Goal: Information Seeking & Learning: Find specific fact

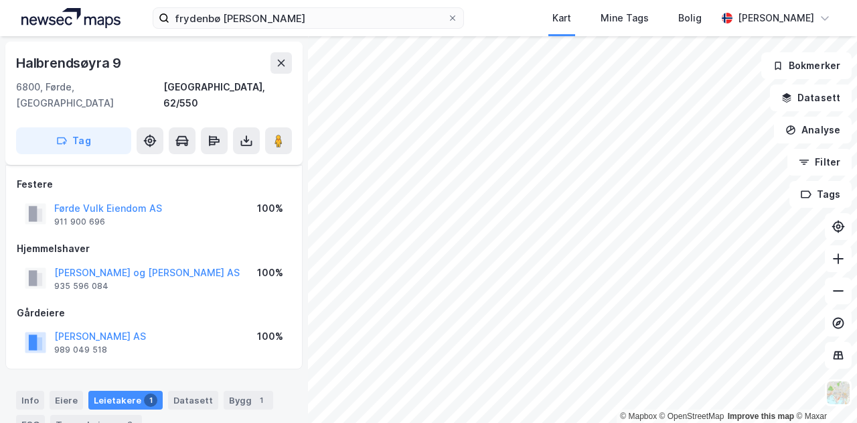
scroll to position [281, 0]
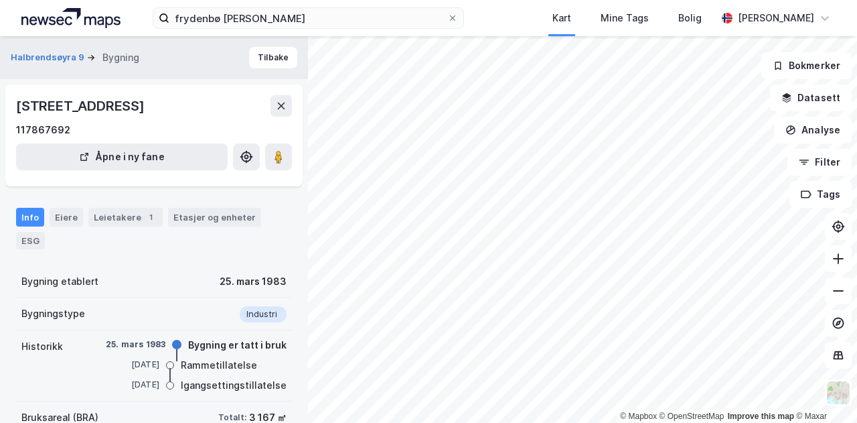
scroll to position [177, 0]
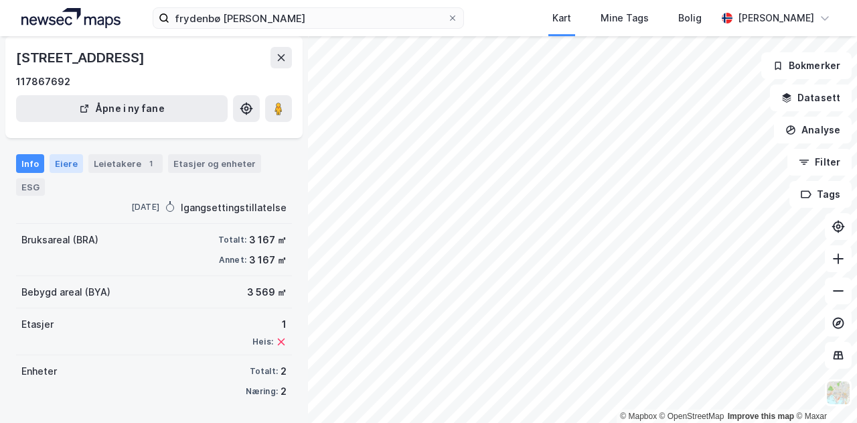
click at [61, 160] on div "Eiere" at bounding box center [66, 163] width 33 height 19
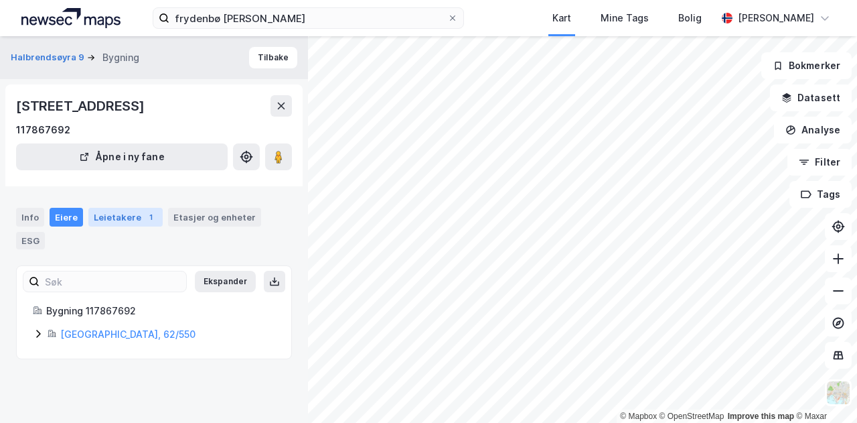
click at [128, 208] on div "Leietakere 1" at bounding box center [125, 217] width 74 height 19
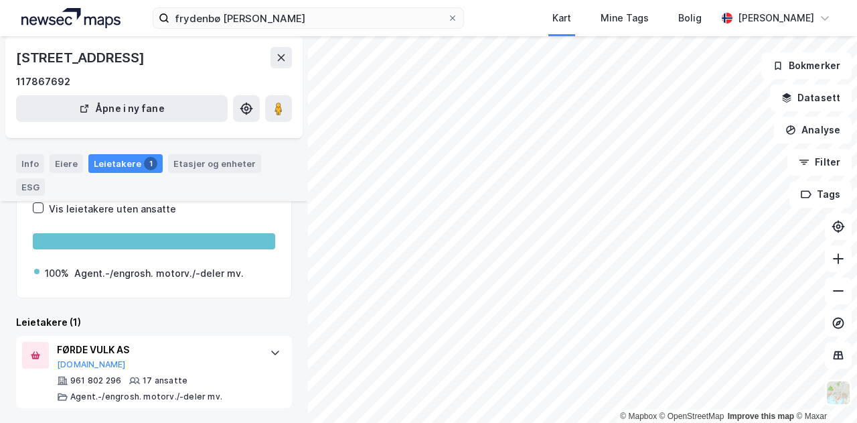
scroll to position [113, 0]
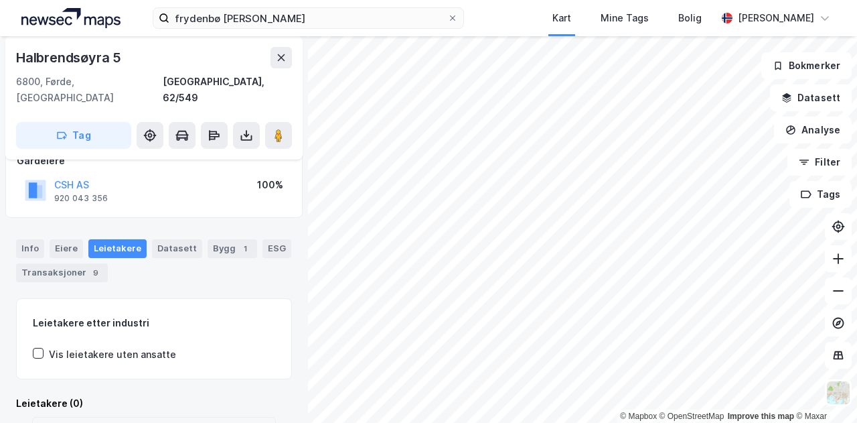
scroll to position [87, 0]
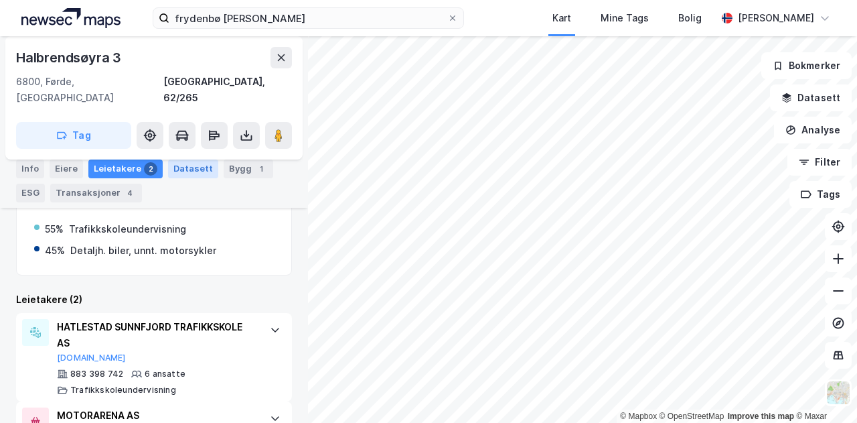
scroll to position [276, 0]
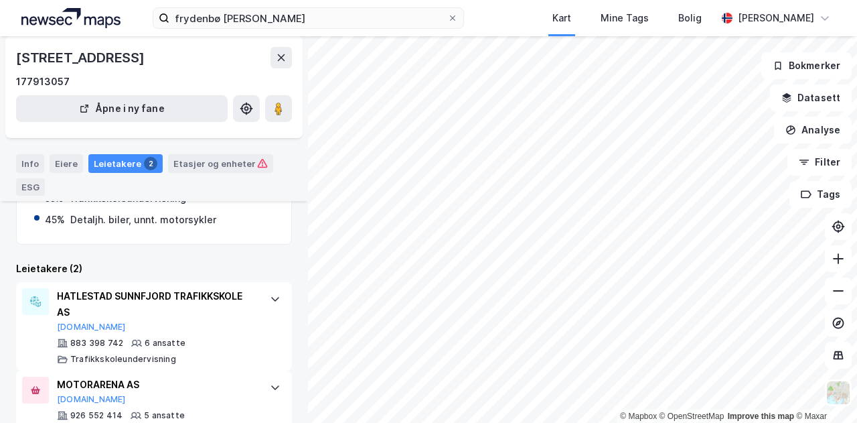
scroll to position [188, 0]
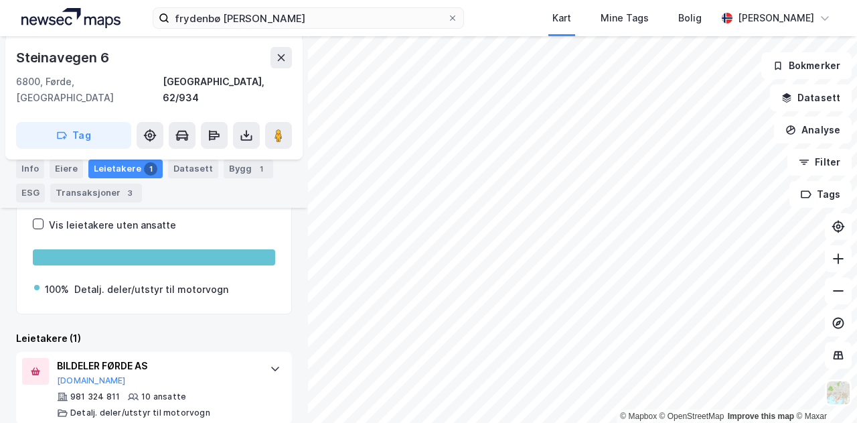
scroll to position [216, 0]
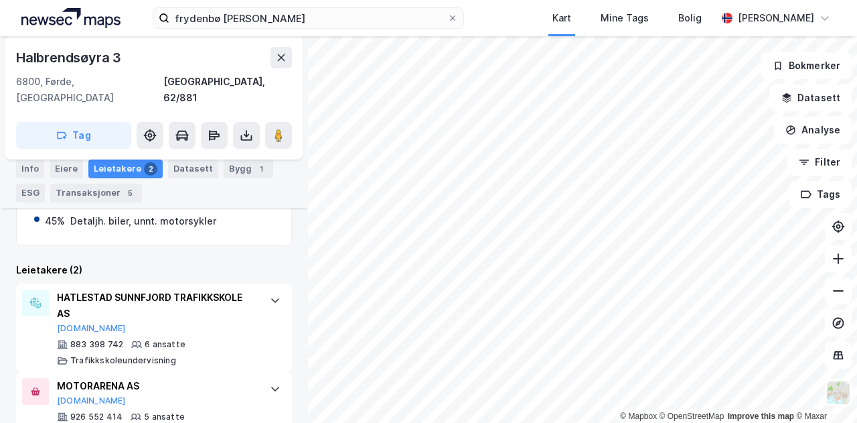
scroll to position [305, 0]
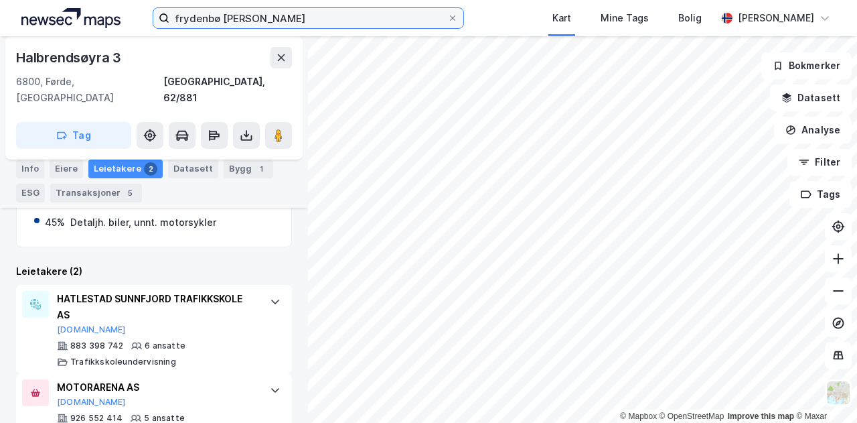
click at [306, 21] on input "frydenbø [PERSON_NAME]" at bounding box center [308, 18] width 278 height 20
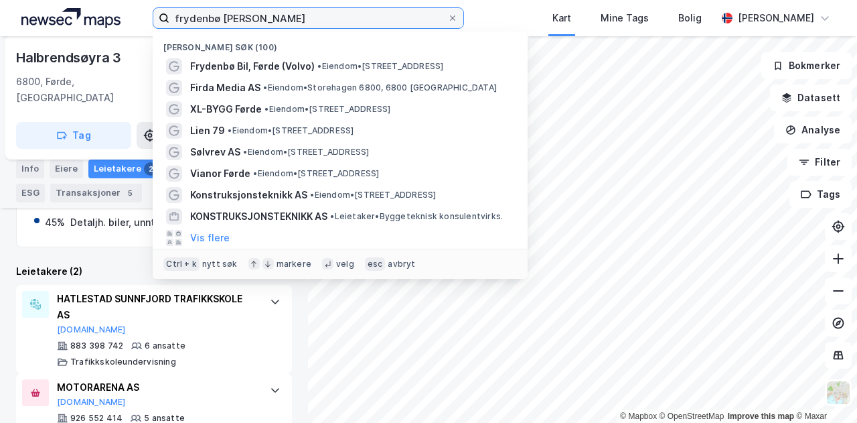
click at [306, 21] on input "frydenbø [PERSON_NAME]" at bounding box center [308, 18] width 278 height 20
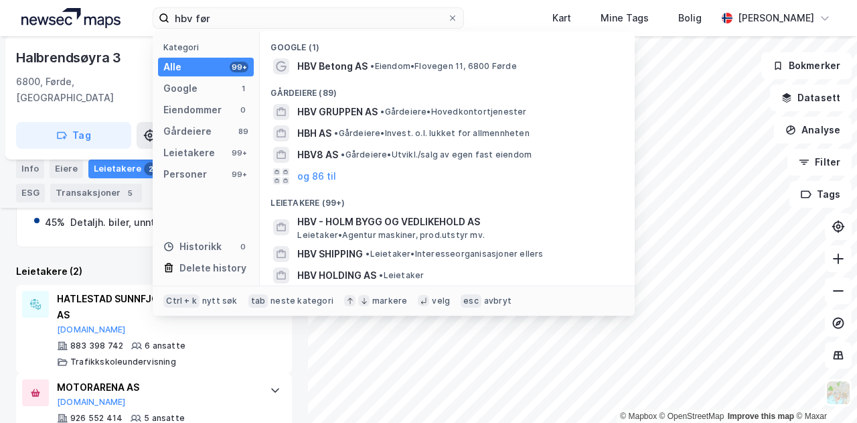
click at [327, 72] on span "HBV Betong AS" at bounding box center [332, 66] width 70 height 16
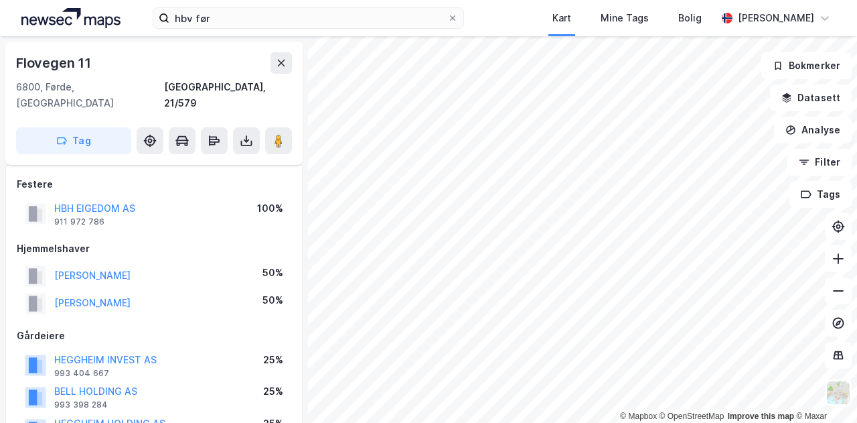
scroll to position [305, 0]
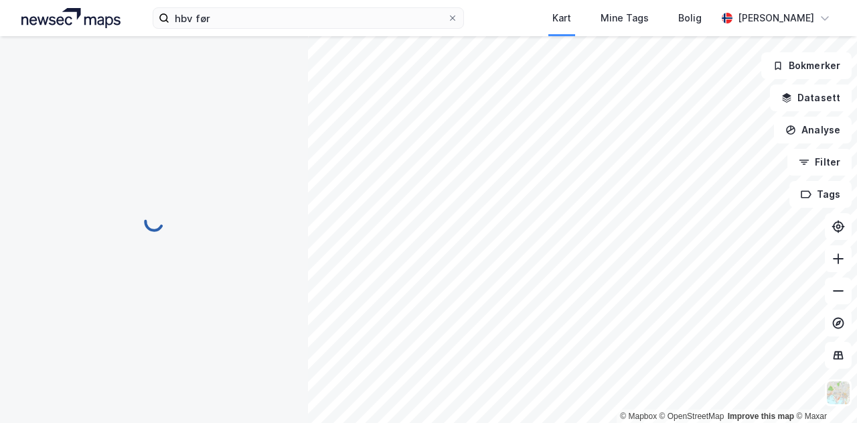
scroll to position [285, 0]
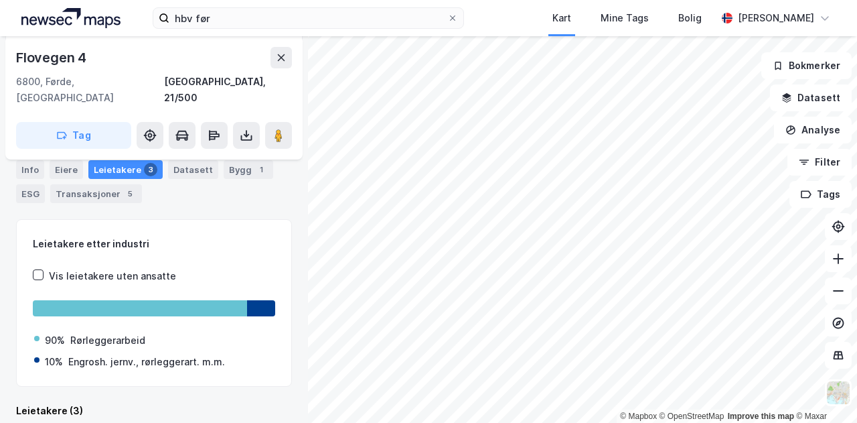
click at [289, 213] on div "© Mapbox © OpenStreetMap Improve this map © Maxar Flovegen 4 6800, [GEOGRAPHIC_…" at bounding box center [428, 229] width 857 height 386
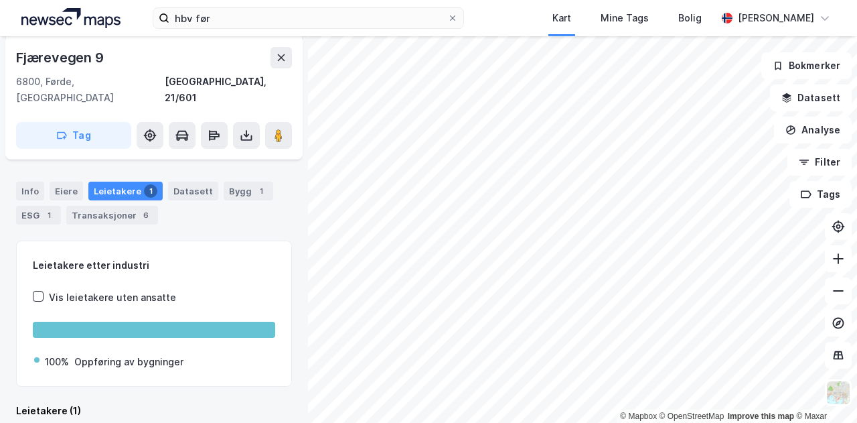
scroll to position [394, 0]
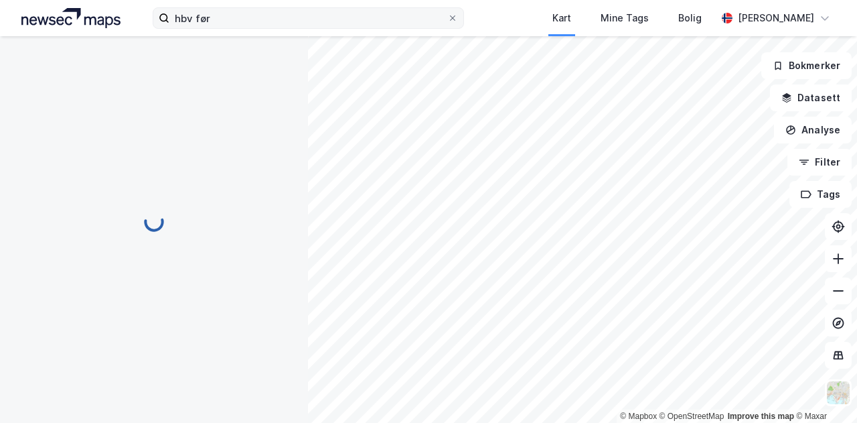
scroll to position [205, 0]
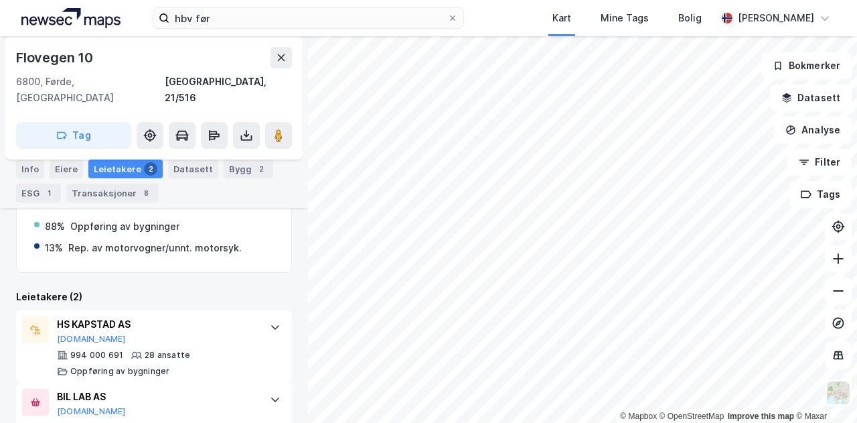
scroll to position [488, 0]
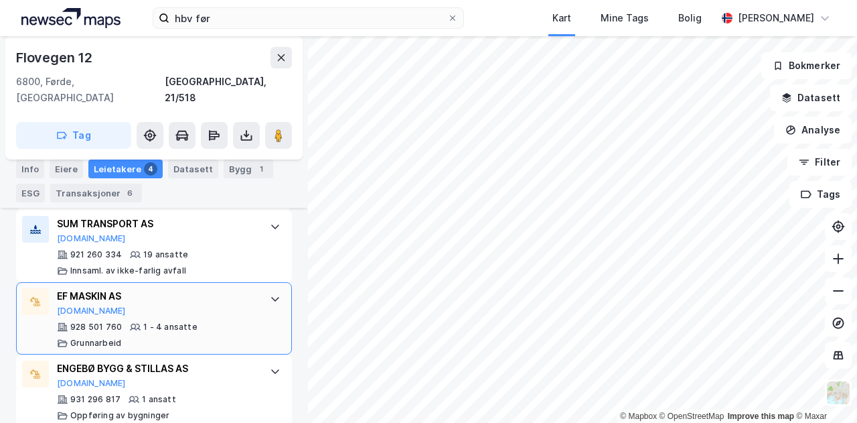
scroll to position [588, 0]
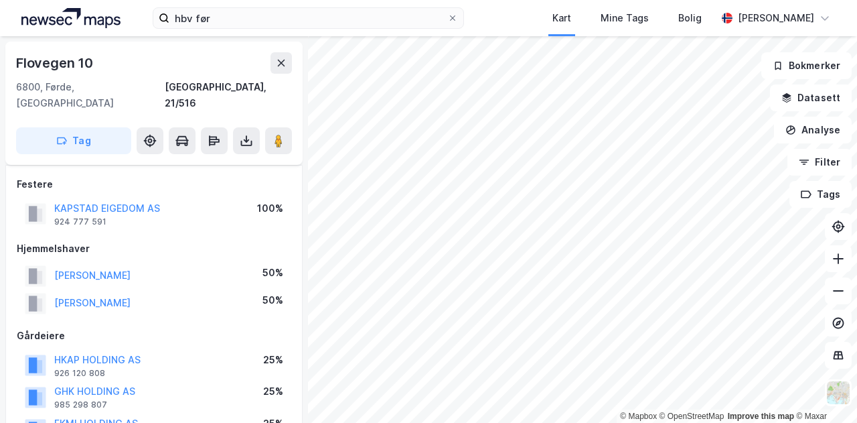
scroll to position [344, 0]
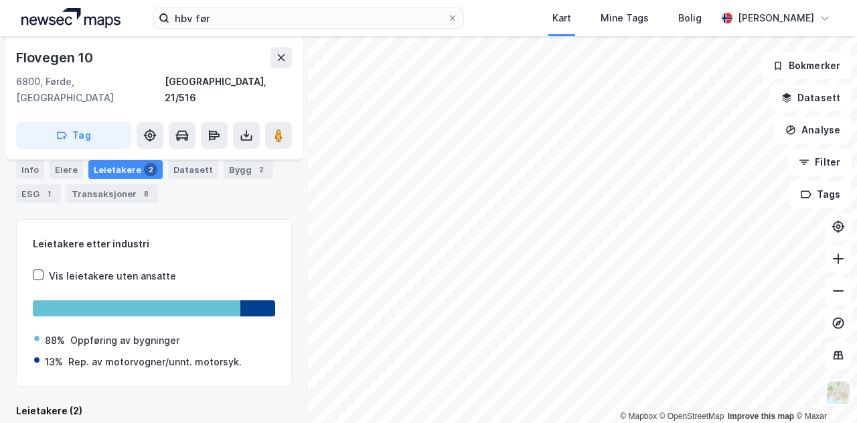
click at [188, 354] on div "Rep. av motorvogner/unnt. motorsyk." at bounding box center [154, 362] width 173 height 16
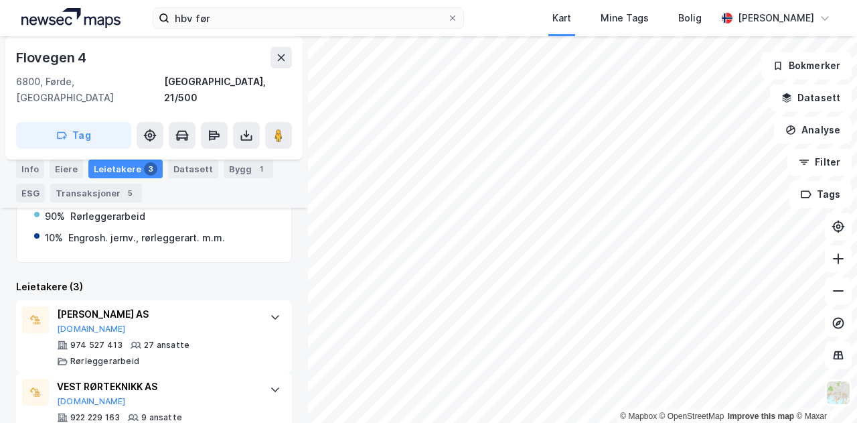
scroll to position [408, 0]
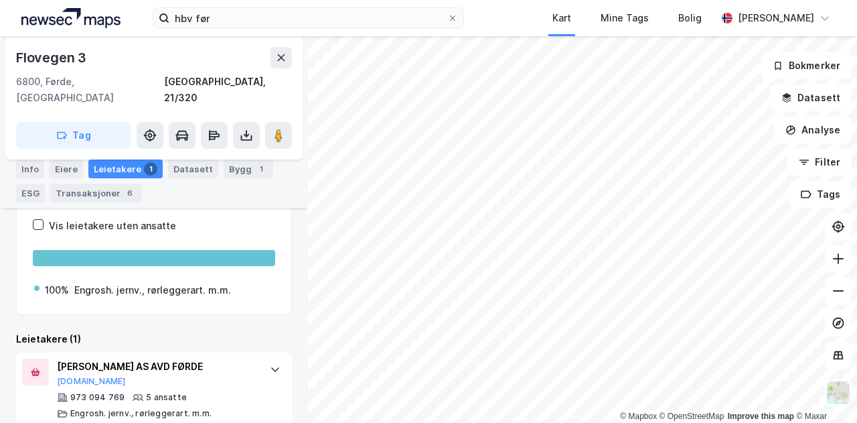
scroll to position [307, 0]
click at [571, 422] on html "hbv før Kart Mine Tags Bolig [PERSON_NAME] © Mapbox © OpenStreetMap Improve thi…" at bounding box center [428, 211] width 857 height 423
click at [623, 415] on div "© Mapbox © OpenStreetMap Improve this map © Maxar" at bounding box center [428, 229] width 857 height 386
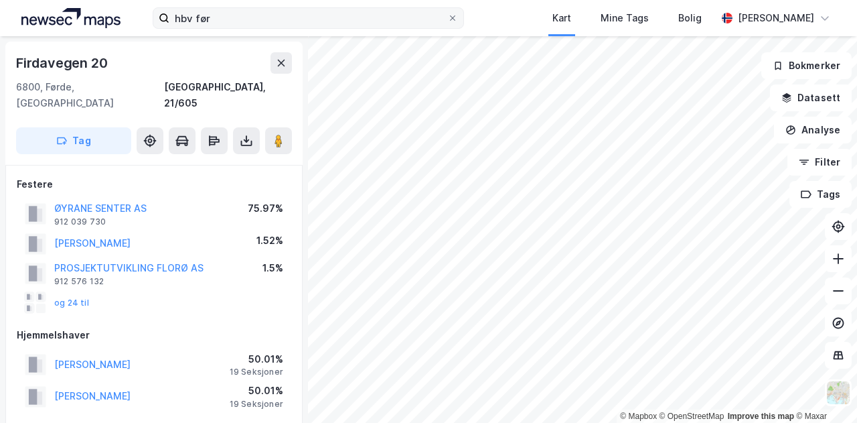
click at [259, 28] on label "hbv før" at bounding box center [308, 17] width 311 height 21
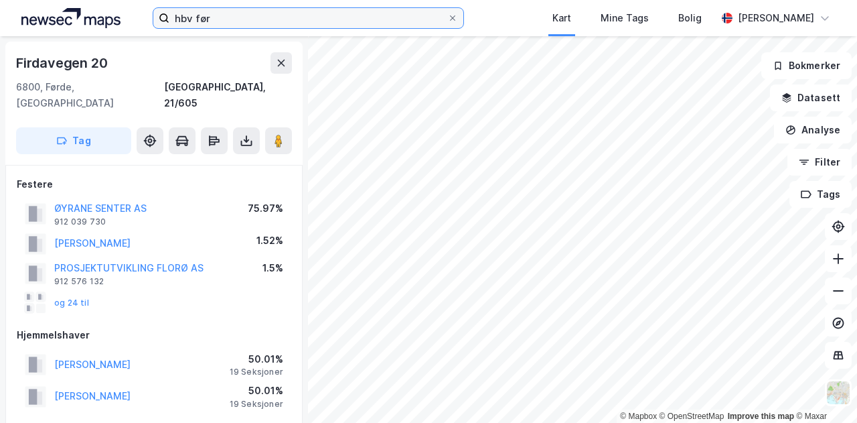
click at [259, 28] on input "hbv før" at bounding box center [308, 18] width 278 height 20
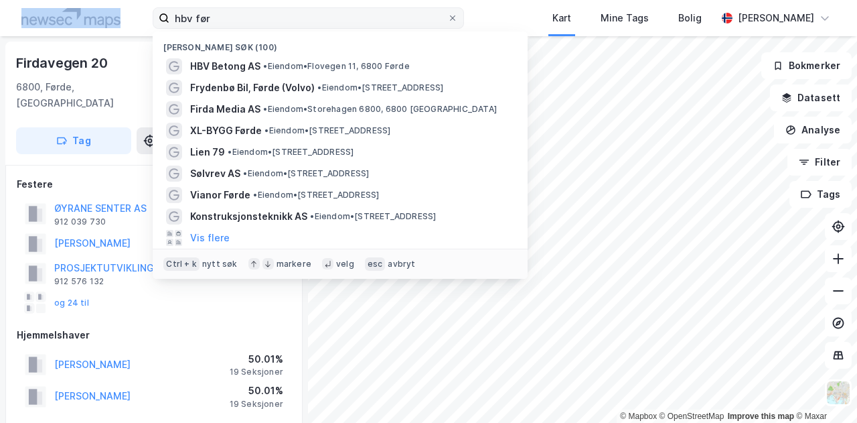
drag, startPoint x: 259, startPoint y: 28, endPoint x: 275, endPoint y: 15, distance: 21.0
click at [275, 15] on label "hbv før" at bounding box center [308, 17] width 311 height 21
click at [275, 15] on input "hbv før" at bounding box center [308, 18] width 278 height 20
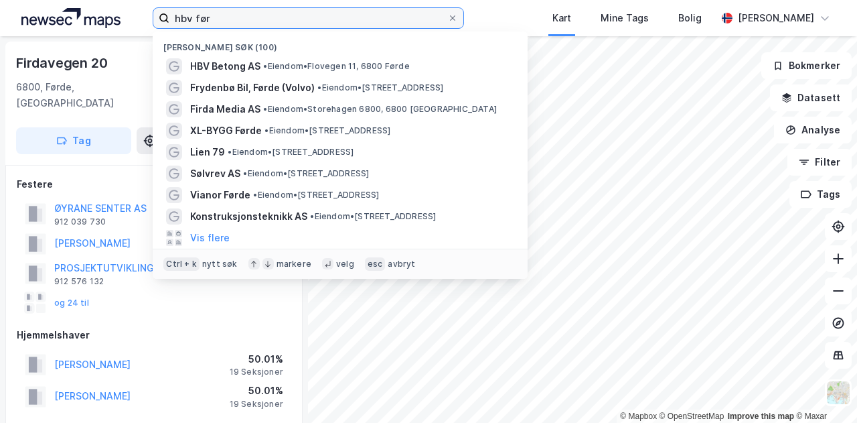
click at [275, 15] on input "hbv før" at bounding box center [308, 18] width 278 height 20
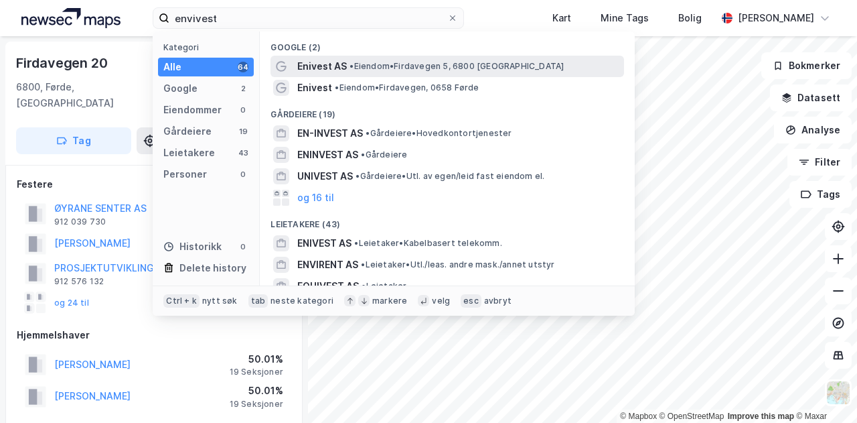
click at [342, 68] on span "Enivest AS" at bounding box center [322, 66] width 50 height 16
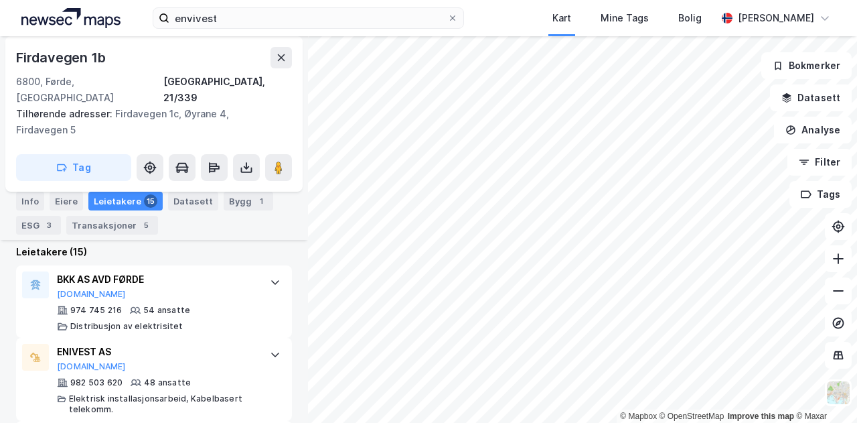
scroll to position [426, 0]
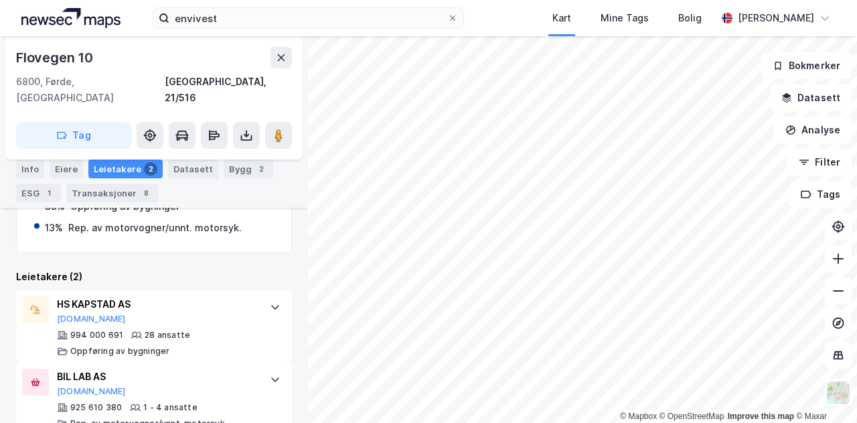
scroll to position [488, 0]
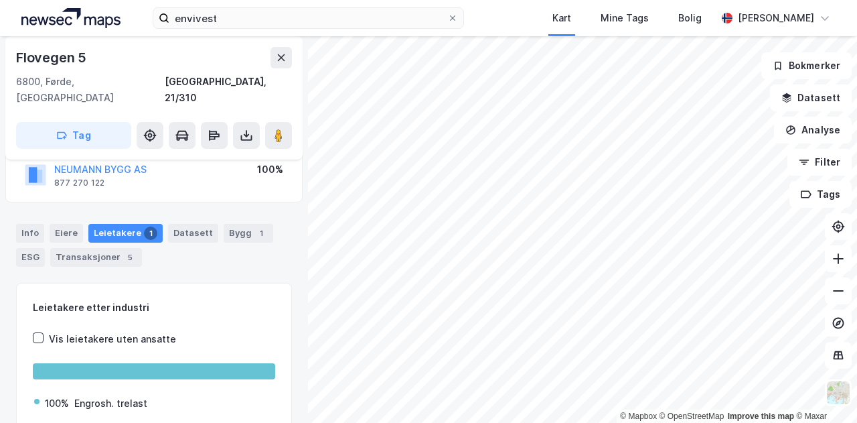
scroll to position [217, 0]
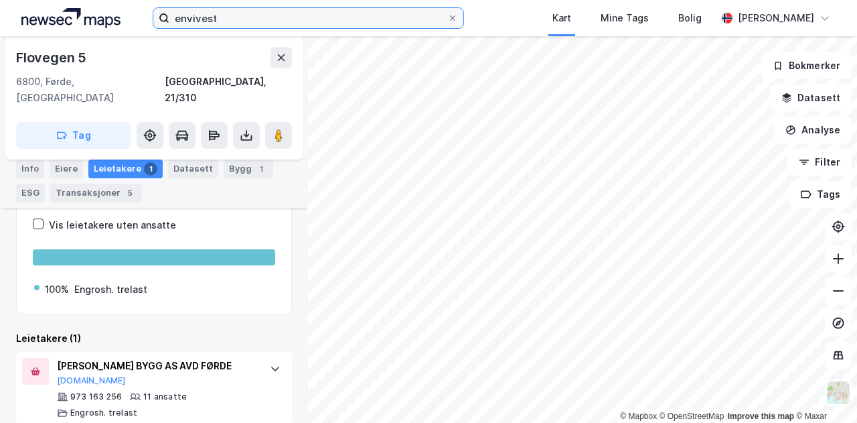
click at [269, 22] on input "envivest" at bounding box center [308, 18] width 278 height 20
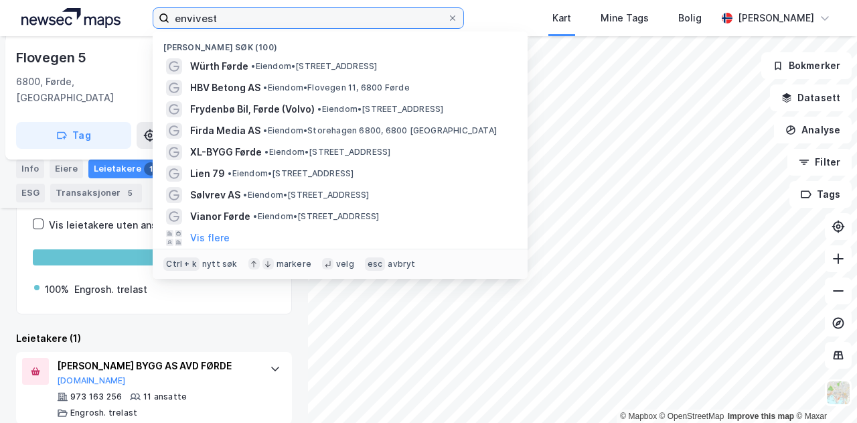
click at [269, 22] on input "envivest" at bounding box center [308, 18] width 278 height 20
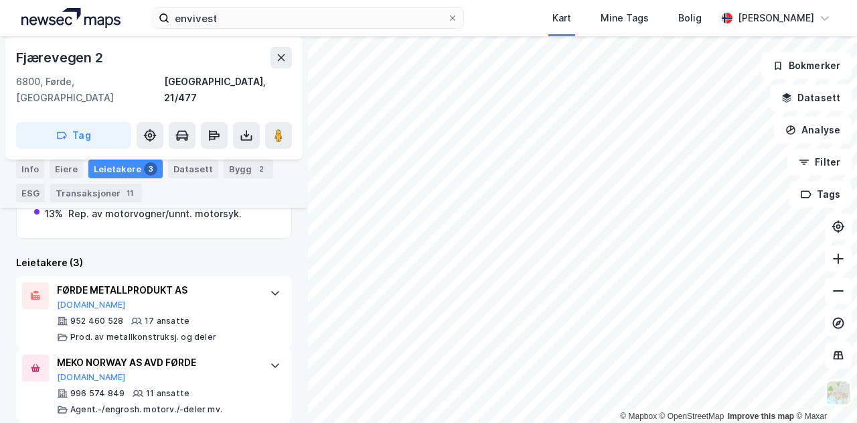
scroll to position [502, 0]
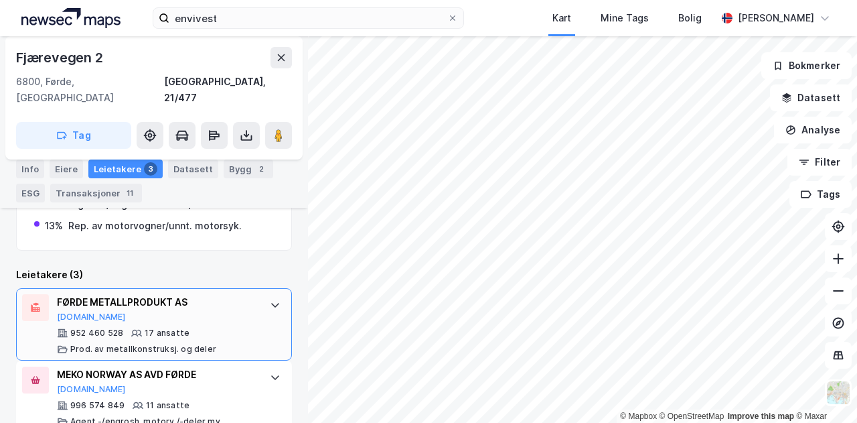
click at [214, 328] on div "952 460 528 17 ansatte Prod. av metallkonstruksj. og deler" at bounding box center [157, 341] width 200 height 27
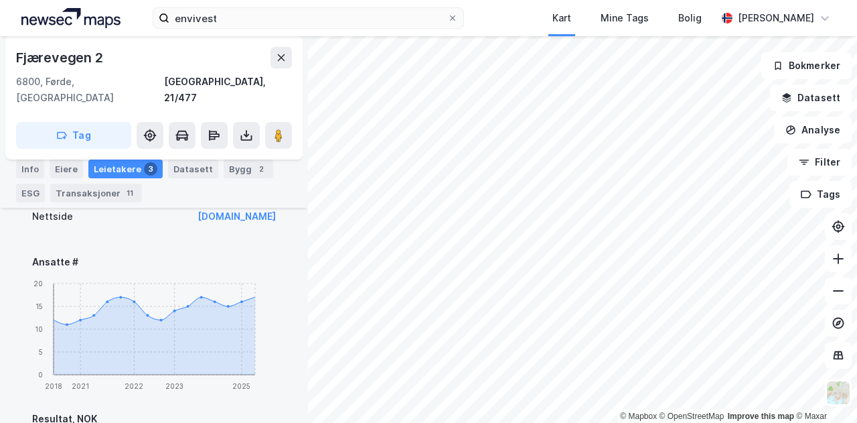
scroll to position [798, 0]
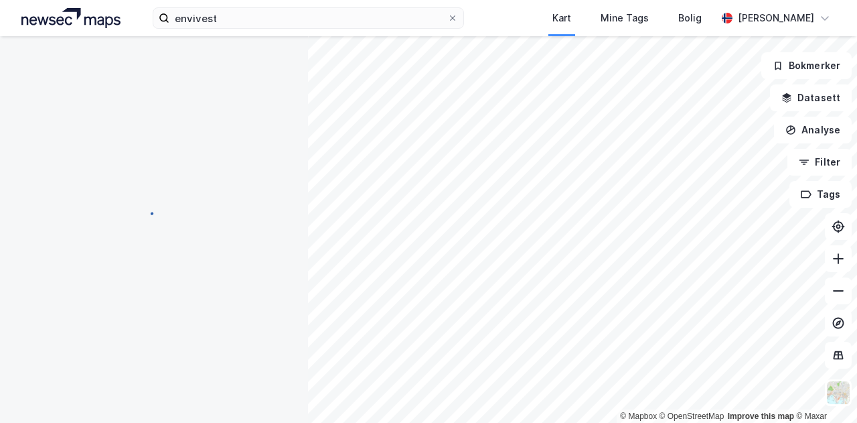
scroll to position [166, 0]
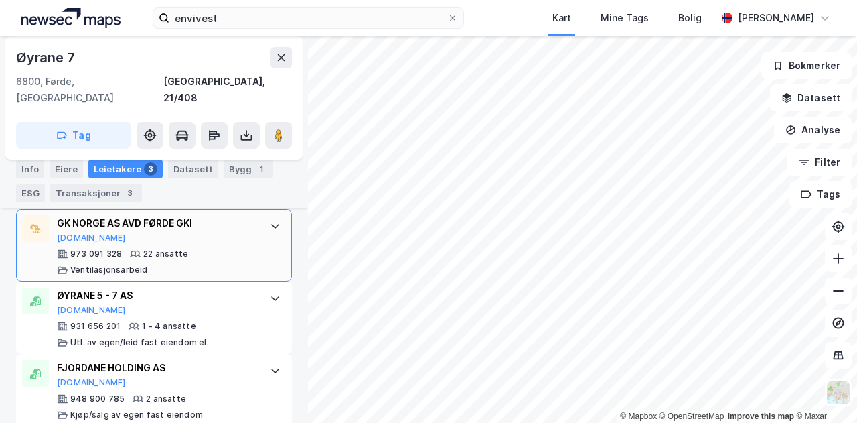
scroll to position [466, 0]
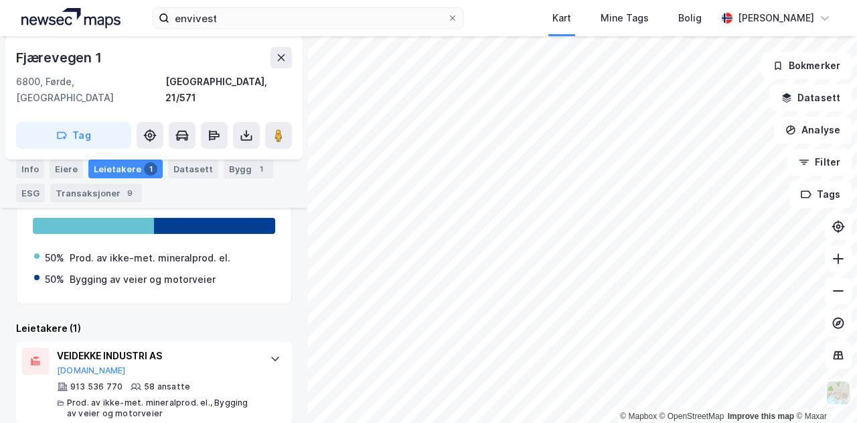
scroll to position [372, 0]
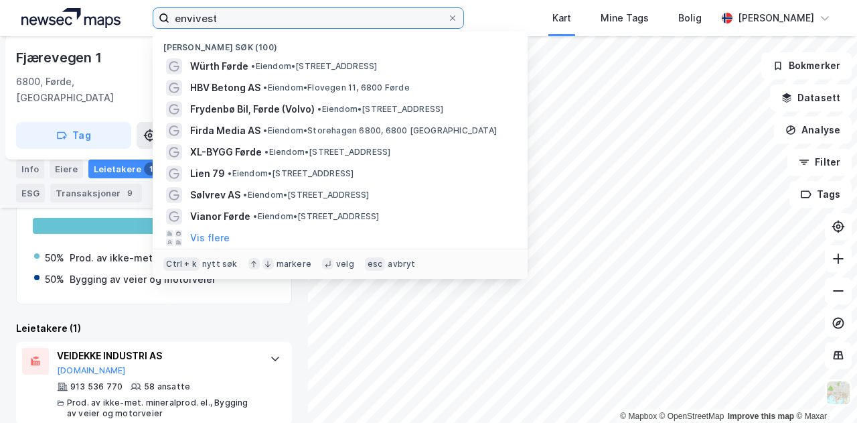
click at [245, 25] on input "envivest" at bounding box center [308, 18] width 278 height 20
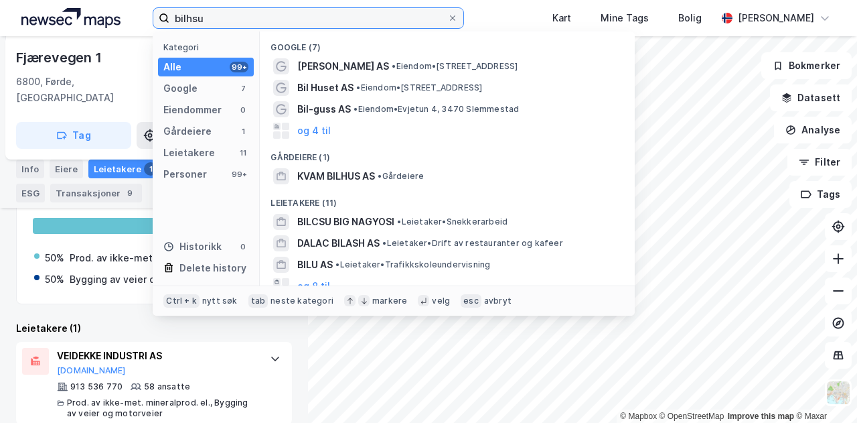
type input "bilhsu"
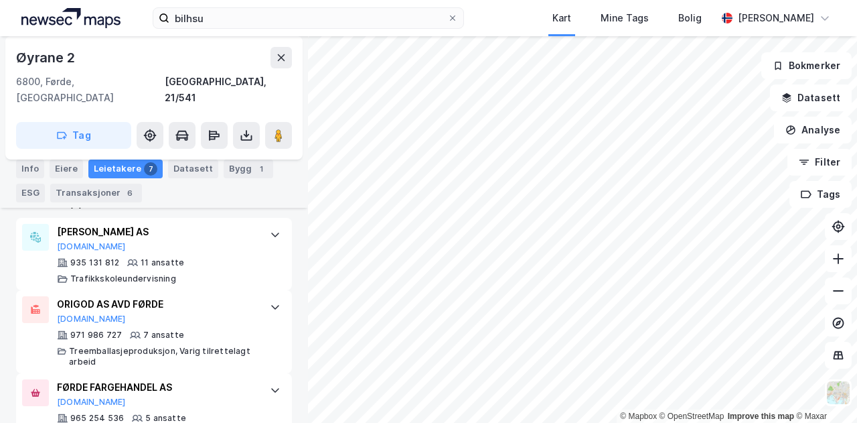
scroll to position [410, 0]
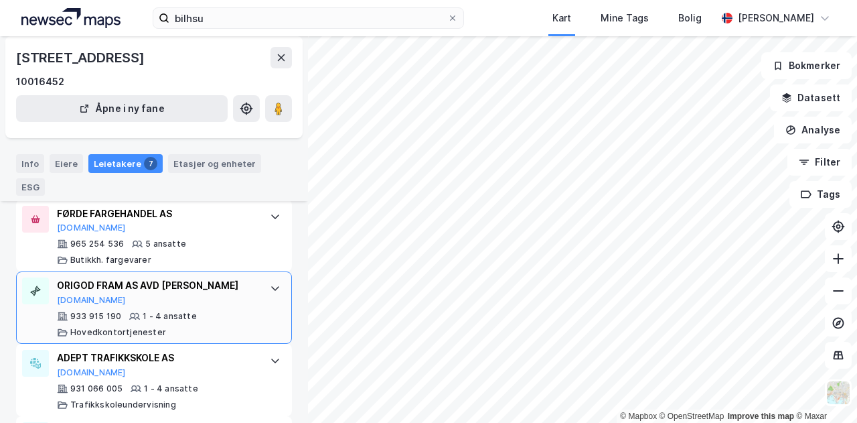
scroll to position [461, 0]
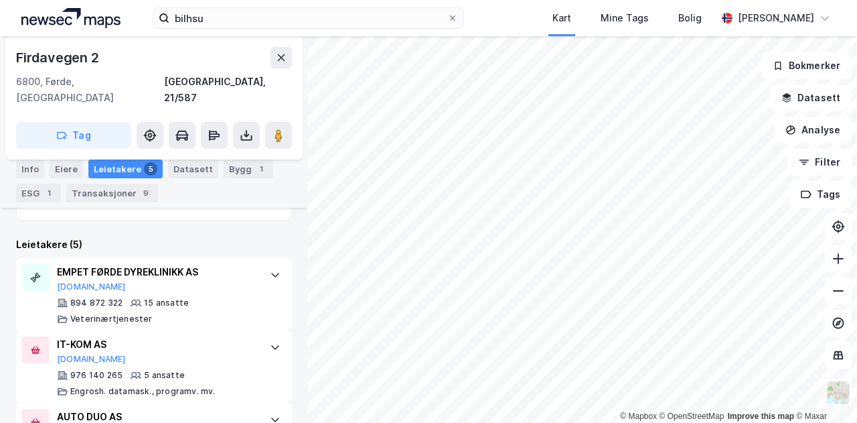
scroll to position [486, 0]
